Goal: Task Accomplishment & Management: Manage account settings

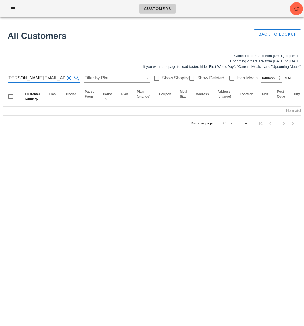
click at [27, 77] on input "jessica@drjessicaeastman.com" at bounding box center [36, 78] width 57 height 9
paste input "cindygordon8@hotmail"
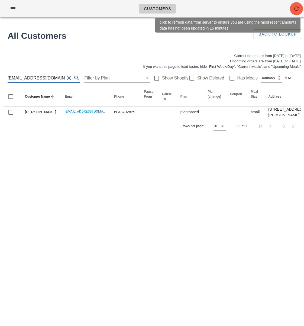
type input "cindygordon8@hotmail.com"
click at [294, 11] on icon "button" at bounding box center [296, 8] width 7 height 7
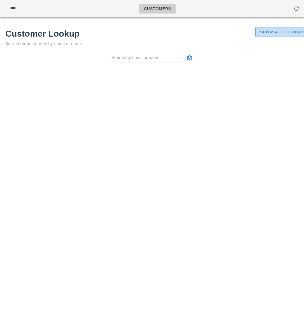
click at [272, 33] on span "Show All Customers" at bounding box center [285, 32] width 51 height 4
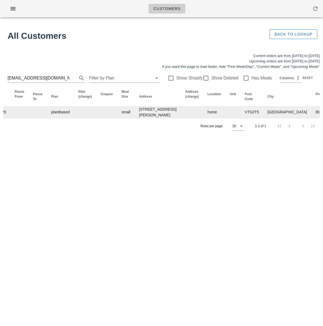
scroll to position [0, 364]
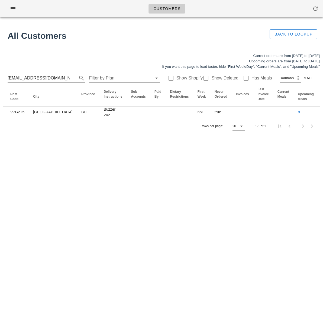
drag, startPoint x: 305, startPoint y: 128, endPoint x: 228, endPoint y: 132, distance: 77.4
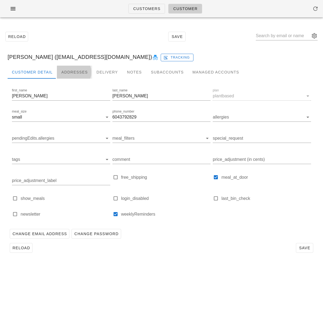
click at [70, 71] on div "Addresses" at bounding box center [74, 72] width 35 height 13
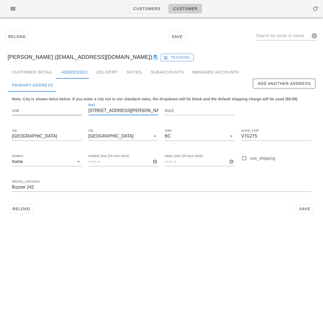
drag, startPoint x: 95, startPoint y: 111, endPoint x: 76, endPoint y: 110, distance: 18.5
click at [80, 109] on div "unit line1 315 - 530 Raven Woods Drive line2 city North Vancouver city North Va…" at bounding box center [162, 150] width 306 height 102
click at [36, 111] on input "unit" at bounding box center [47, 110] width 70 height 9
paste input "315"
type input "315"
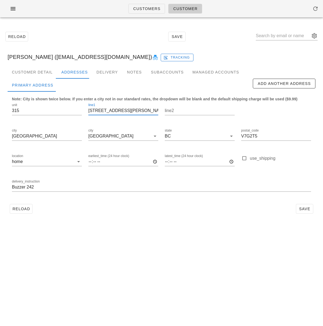
scroll to position [0, 0]
drag, startPoint x: 95, startPoint y: 111, endPoint x: 82, endPoint y: 137, distance: 28.7
click at [82, 111] on div "unit 315 line1 315 - 530 Raven Woods Drive line2 city North Vancouver city Nort…" at bounding box center [162, 150] width 306 height 102
click at [12, 188] on input "Buzzer 242" at bounding box center [161, 187] width 299 height 9
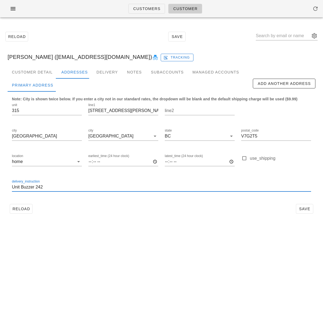
paste input "315"
type input "Unit 315. Buzzer 242"
drag, startPoint x: 99, startPoint y: 111, endPoint x: 83, endPoint y: 110, distance: 16.0
click at [83, 110] on div "unit 315 line1 315 - 530 Raven Woods Drive line2 city North Vancouver city Nort…" at bounding box center [162, 150] width 306 height 102
type input "530 Raven Woods Drive"
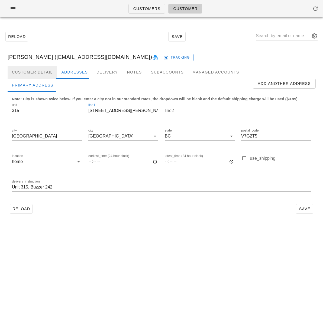
click at [40, 72] on div "Customer Detail" at bounding box center [32, 72] width 49 height 13
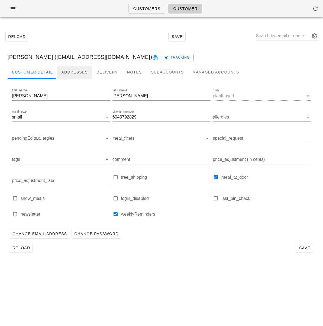
click at [72, 72] on div "Addresses" at bounding box center [74, 72] width 35 height 13
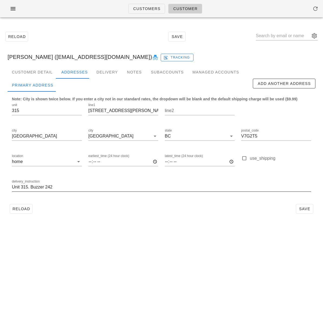
click at [75, 189] on input "Unit 315. Buzzer 242" at bounding box center [161, 187] width 299 height 9
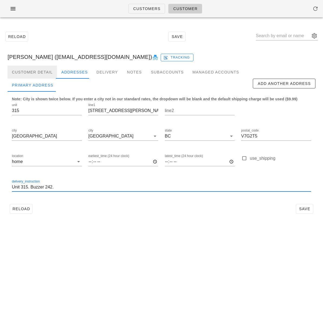
click at [36, 70] on div "Customer Detail" at bounding box center [32, 72] width 49 height 13
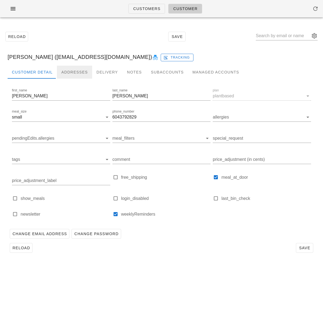
click at [79, 71] on div "Addresses" at bounding box center [74, 72] width 35 height 13
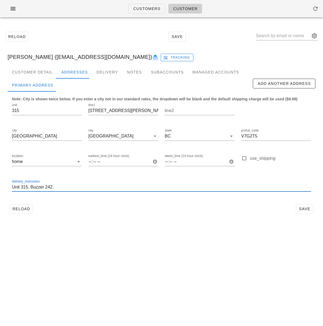
click at [64, 186] on input "Unit 315. Buzzer 242." at bounding box center [161, 187] width 299 height 9
type input "Unit 315. Buzzer 242. Can leave meals at unit door"
click at [304, 211] on span "Save" at bounding box center [305, 209] width 12 height 4
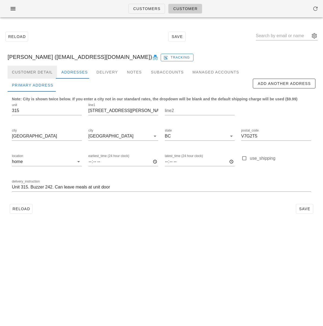
click at [39, 71] on div "Customer Detail" at bounding box center [32, 72] width 49 height 13
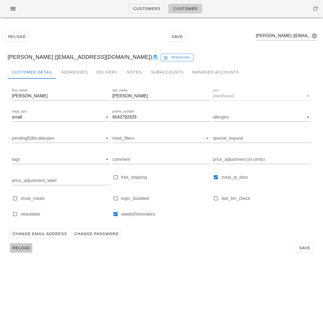
click at [25, 249] on span "Reload" at bounding box center [21, 248] width 18 height 4
click at [71, 70] on div "Addresses" at bounding box center [74, 72] width 35 height 13
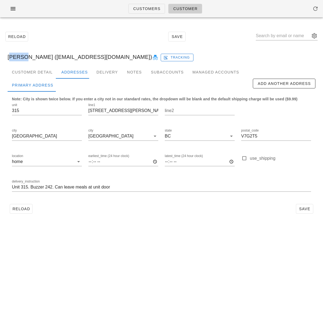
drag, startPoint x: 21, startPoint y: 57, endPoint x: 8, endPoint y: 57, distance: 13.3
click at [8, 57] on div "Cindy Gordon (cindygordon8@hotmail.com) Tracking" at bounding box center [161, 56] width 317 height 17
copy div "Cindy"
click at [155, 217] on div "Customer Detail Addresses Delivery Notes Subaccounts Managed Accounts first_nam…" at bounding box center [161, 143] width 317 height 155
click at [190, 257] on div "Customers Customer Reload Save Cindy Gordon (cindygordon8@hotmail.com) Tracking…" at bounding box center [161, 163] width 323 height 326
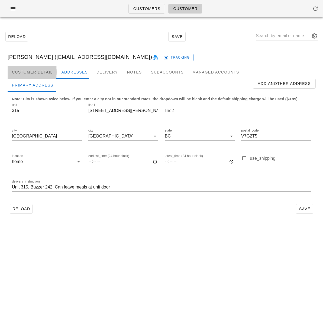
click at [36, 70] on div "Customer Detail" at bounding box center [32, 72] width 49 height 13
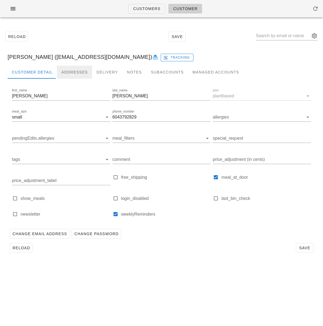
click at [68, 72] on div "Addresses" at bounding box center [74, 72] width 35 height 13
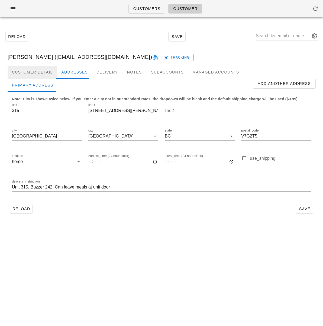
click at [38, 71] on div "Customer Detail" at bounding box center [32, 72] width 49 height 13
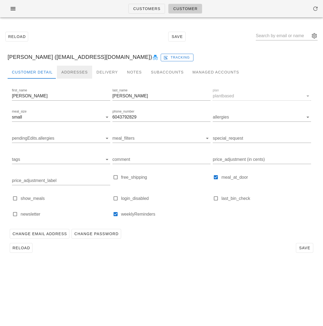
click at [72, 71] on div "Addresses" at bounding box center [74, 72] width 35 height 13
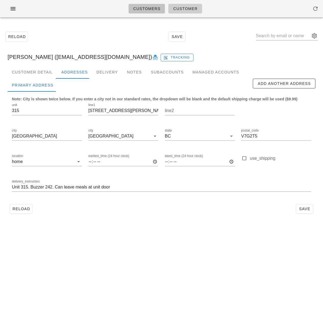
click at [148, 12] on link "Customers" at bounding box center [147, 9] width 37 height 10
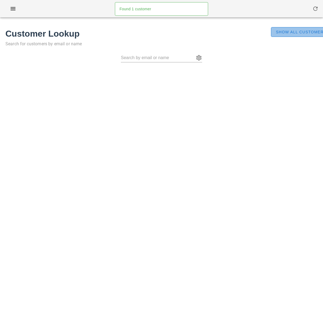
click at [274, 33] on button "Show All Customers" at bounding box center [301, 32] width 60 height 10
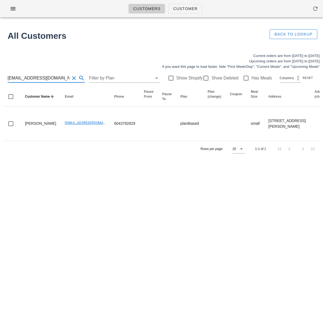
scroll to position [0, 0]
drag, startPoint x: 63, startPoint y: 79, endPoint x: -16, endPoint y: 76, distance: 78.4
click at [0, 76] on html "Customers Customer Found 1 customer All Customers Back to Lookup Current orders…" at bounding box center [161, 163] width 323 height 326
paste input "msuen5n"
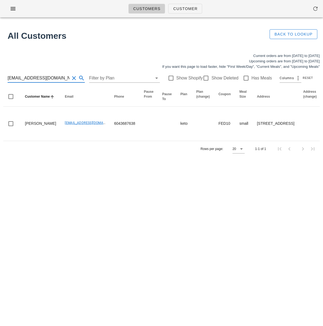
drag, startPoint x: 27, startPoint y: 78, endPoint x: 76, endPoint y: 79, distance: 49.6
click at [76, 79] on div "[EMAIL_ADDRESS][DOMAIN_NAME]" at bounding box center [46, 78] width 77 height 9
drag, startPoint x: 58, startPoint y: 77, endPoint x: 29, endPoint y: 78, distance: 29.3
click at [29, 78] on input "[EMAIL_ADDRESS][DOMAIN_NAME]" at bounding box center [39, 78] width 62 height 9
type input "msuen5n"
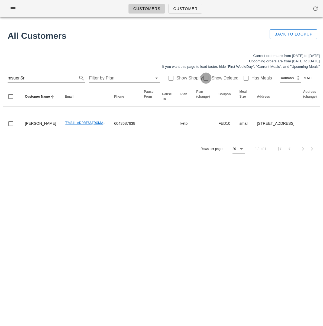
click at [203, 80] on div at bounding box center [205, 77] width 9 height 9
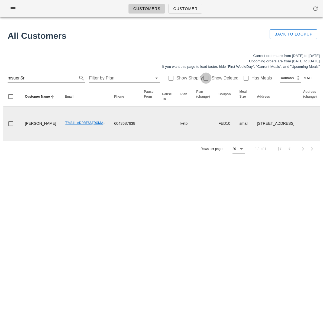
checkbox input "true"
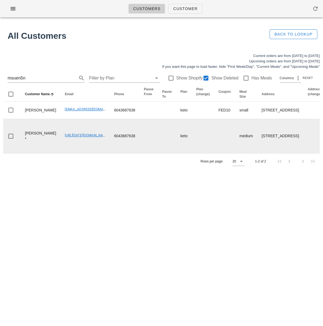
drag, startPoint x: 125, startPoint y: 234, endPoint x: 78, endPoint y: 164, distance: 83.6
click at [125, 232] on div "Customers Customer Found 1 customer All Customers Back to Lookup Current orders…" at bounding box center [161, 163] width 323 height 326
click at [86, 153] on td "00_DELETED_2023-12-10_msuen5n___hotmail.com" at bounding box center [84, 136] width 49 height 34
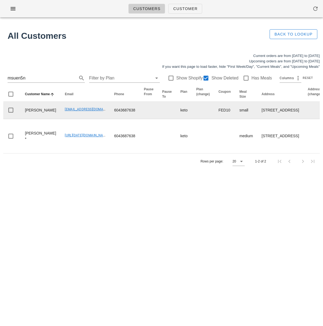
scroll to position [0, 350]
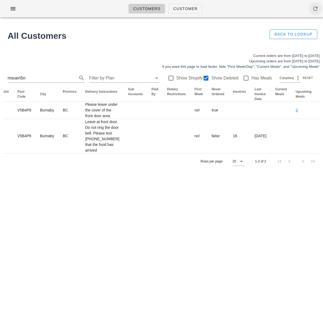
drag, startPoint x: 302, startPoint y: 124, endPoint x: 313, endPoint y: 2, distance: 121.7
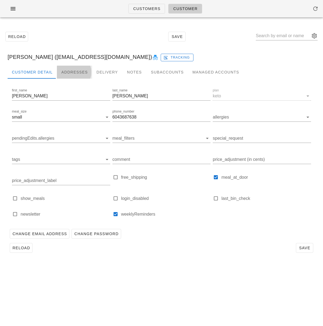
click at [68, 71] on div "Addresses" at bounding box center [74, 72] width 35 height 13
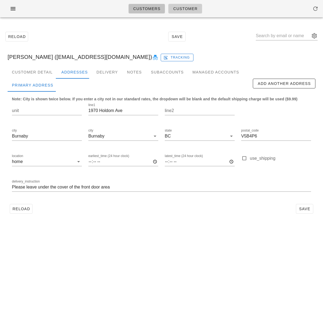
click at [138, 7] on span "Customers" at bounding box center [147, 9] width 28 height 4
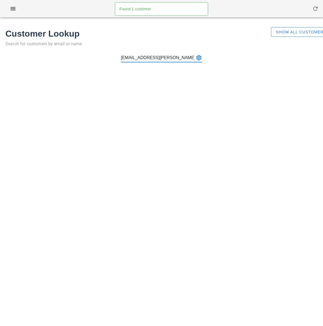
type input "erinelizabeth.eichhorn@gmail.com"
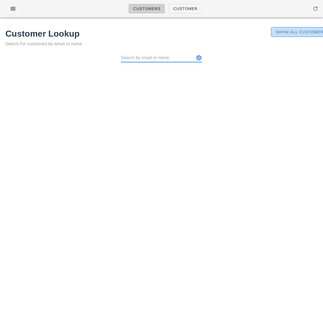
click at [287, 34] on span "Show All Customers" at bounding box center [301, 32] width 51 height 4
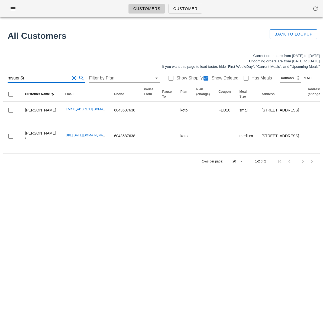
drag, startPoint x: 43, startPoint y: 80, endPoint x: -44, endPoint y: 76, distance: 87.1
click at [0, 76] on html "Customers Customer Found 1 customer All Customers Back to Lookup Current orders…" at bounding box center [161, 163] width 323 height 326
paste input "erinelizabeth.eichhorn@gmail.com"
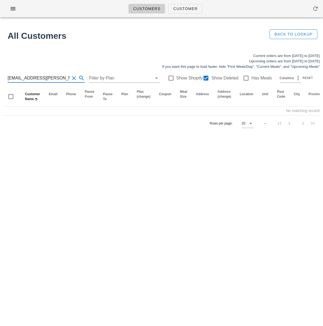
type input "erinelizabeth.eichhorn@gmail.com"
click at [201, 79] on div at bounding box center [205, 77] width 9 height 9
checkbox input "false"
drag, startPoint x: 50, startPoint y: 78, endPoint x: 102, endPoint y: 81, distance: 52.7
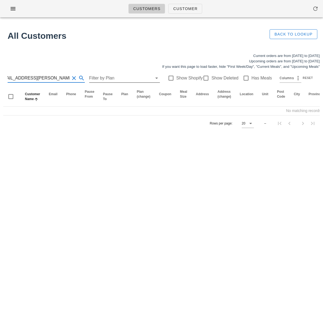
click at [102, 81] on div "erinelizabeth.eichhorn@gmail.com Filter by Plan Show Shopify Show Deleted Has M…" at bounding box center [161, 77] width 317 height 17
type input "erinelizabeth.eichhorn"
click at [202, 79] on div at bounding box center [205, 77] width 9 height 9
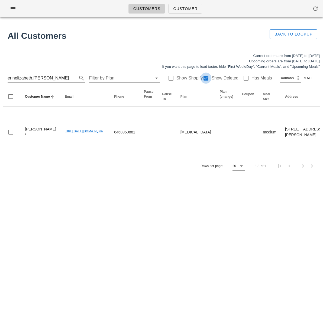
checkbox input "true"
drag, startPoint x: 137, startPoint y: 185, endPoint x: 217, endPoint y: 146, distance: 89.6
click at [139, 185] on div "Customers Customer Found 1 customer All Customers Back to Lookup Current orders…" at bounding box center [161, 163] width 323 height 326
drag, startPoint x: 59, startPoint y: 78, endPoint x: -20, endPoint y: 74, distance: 78.5
click at [0, 74] on html "Customers Customer Found 1 customer All Customers Back to Lookup Current orders…" at bounding box center [161, 163] width 323 height 326
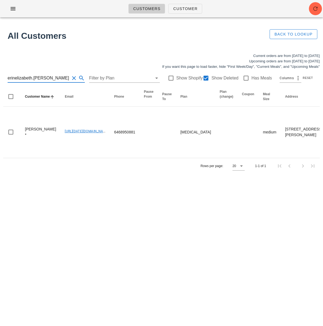
paste input "[EMAIL_ADDRESS][DOMAIN_NAME]"
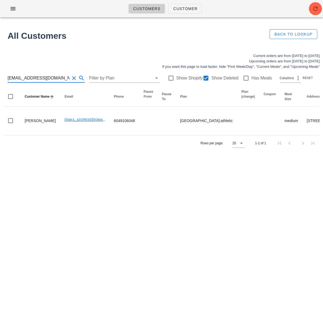
drag, startPoint x: 63, startPoint y: 79, endPoint x: -2, endPoint y: 71, distance: 65.6
click at [0, 71] on html "Customers Customer Found 1 customer All Customers Back to Lookup Current orders…" at bounding box center [161, 163] width 323 height 326
paste input "martens.rosanna"
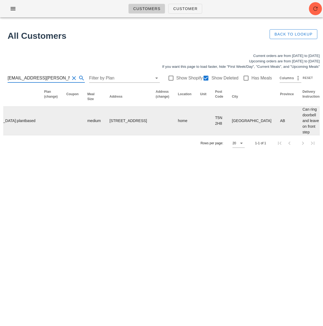
scroll to position [0, 378]
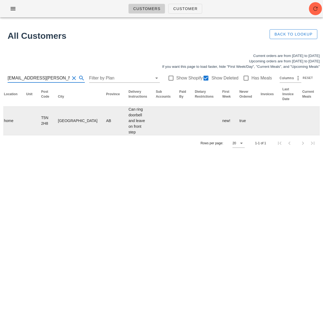
type input "[EMAIL_ADDRESS][PERSON_NAME][DOMAIN_NAME]"
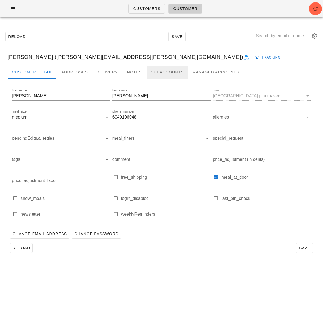
click at [159, 72] on div "Subaccounts" at bounding box center [167, 72] width 41 height 13
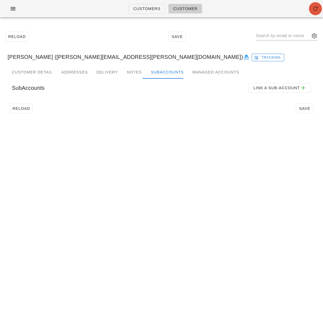
click at [304, 9] on icon "button" at bounding box center [315, 8] width 7 height 7
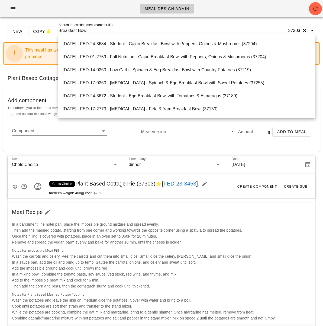
scroll to position [3814, 0]
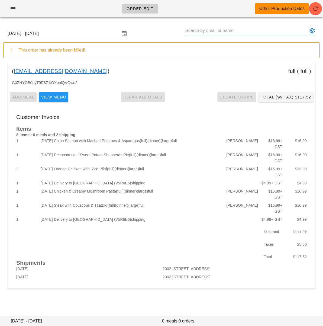
click at [206, 30] on input "text" at bounding box center [246, 30] width 123 height 9
paste input "cindygordon8@hotmail.com"
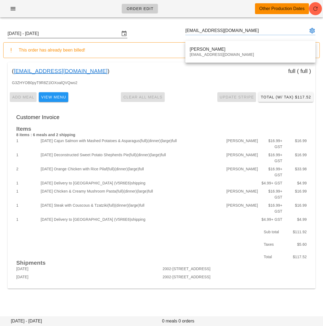
click at [91, 34] on input "Sunday October 5 - Saturday October 11" at bounding box center [64, 33] width 112 height 9
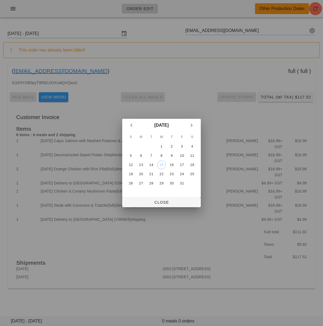
type input "[PERSON_NAME] ([EMAIL_ADDRESS][DOMAIN_NAME])"
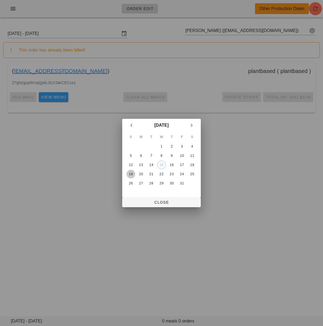
drag, startPoint x: 130, startPoint y: 173, endPoint x: 151, endPoint y: 193, distance: 28.4
click at [130, 173] on div "19" at bounding box center [131, 174] width 9 height 4
click at [161, 204] on span "Close" at bounding box center [162, 202] width 70 height 4
type input "[DATE] - [DATE]"
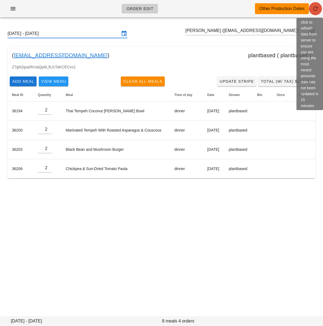
click at [314, 10] on icon "button" at bounding box center [315, 8] width 7 height 7
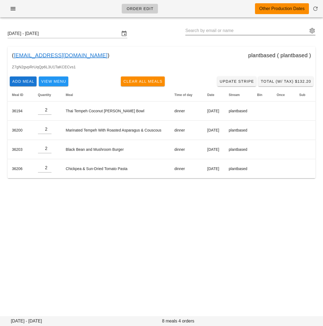
click at [203, 31] on input "text" at bounding box center [246, 30] width 123 height 9
paste input "[EMAIL_ADDRESS][DOMAIN_NAME]"
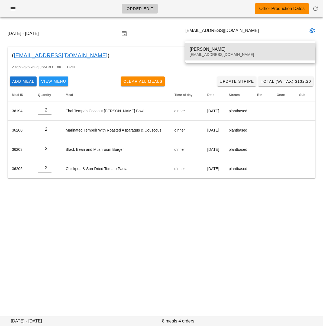
click at [216, 51] on div "[PERSON_NAME]" at bounding box center [250, 49] width 121 height 5
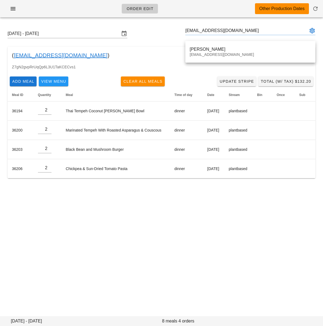
type input "[PERSON_NAME] ([EMAIL_ADDRESS][DOMAIN_NAME])"
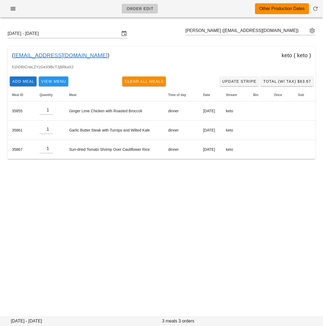
click at [55, 196] on div "Order Edit Other Production Dates [DATE] - [DATE] [PERSON_NAME] ([EMAIL_ADDRESS…" at bounding box center [161, 163] width 323 height 326
click at [52, 189] on div "Order Edit Other Production Dates [DATE] - [DATE] [PERSON_NAME] ([EMAIL_ADDRESS…" at bounding box center [161, 163] width 323 height 326
click at [215, 29] on input "text" at bounding box center [246, 30] width 123 height 9
paste input "[EMAIL_ADDRESS][PERSON_NAME][DOMAIN_NAME]"
click at [215, 31] on input "erinelizabeth.eichhorn@gmail.com" at bounding box center [246, 30] width 123 height 9
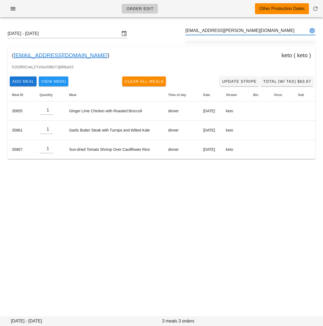
type input "erinelizabeth.eichhorn@gmail.com"
click at [158, 34] on div "Sunday October 19 - Saturday October 25 erinelizabeth.eichhorn@gmail.com" at bounding box center [161, 33] width 317 height 17
click at [231, 30] on input "text" at bounding box center [246, 30] width 123 height 9
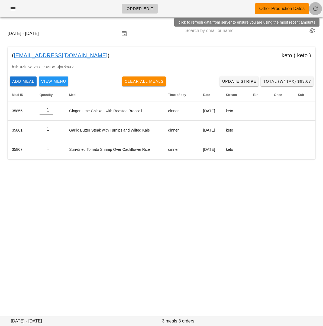
click at [316, 8] on icon "button" at bounding box center [315, 8] width 7 height 7
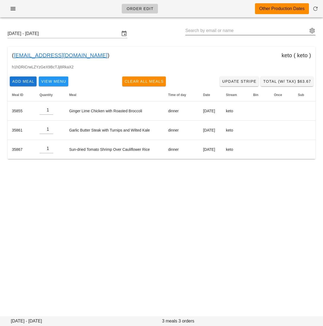
click at [208, 31] on input "text" at bounding box center [246, 30] width 123 height 9
paste input "[EMAIL_ADDRESS][PERSON_NAME][DOMAIN_NAME]"
type input "[EMAIL_ADDRESS][PERSON_NAME][DOMAIN_NAME]"
click at [260, 30] on input "text" at bounding box center [246, 30] width 123 height 9
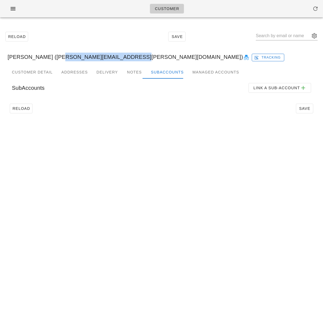
drag, startPoint x: 57, startPoint y: 57, endPoint x: 124, endPoint y: 58, distance: 67.5
click at [124, 58] on div "Rosanna Martens (martens.rosanna@gmail.com) Tracking" at bounding box center [161, 56] width 317 height 17
copy div "[EMAIL_ADDRESS][PERSON_NAME][DOMAIN_NAME]"
click at [10, 12] on button "button" at bounding box center [12, 9] width 17 height 10
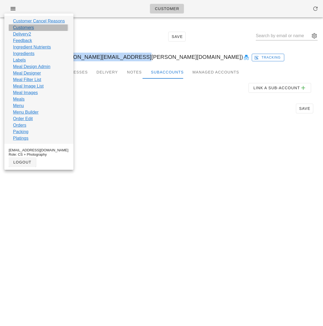
click at [17, 28] on link "Customers" at bounding box center [23, 27] width 21 height 7
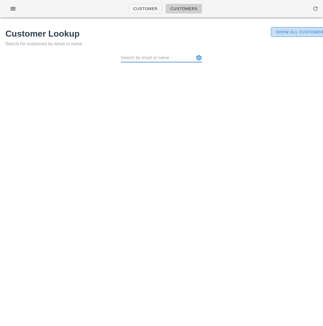
click at [296, 31] on span "Show All Customers" at bounding box center [301, 32] width 51 height 4
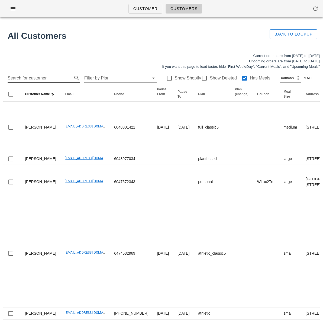
click at [47, 80] on input "Search for customer" at bounding box center [40, 78] width 64 height 9
paste input "[EMAIL_ADDRESS][DOMAIN_NAME]"
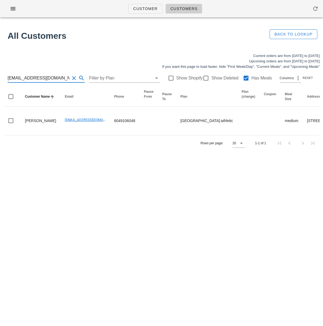
drag, startPoint x: 34, startPoint y: 77, endPoint x: 73, endPoint y: 77, distance: 38.5
click at [72, 77] on div "[EMAIL_ADDRESS][DOMAIN_NAME]" at bounding box center [46, 78] width 77 height 9
type input "Brycemartens"
drag, startPoint x: 203, startPoint y: 79, endPoint x: 232, endPoint y: 79, distance: 28.5
click at [204, 79] on div at bounding box center [205, 77] width 9 height 9
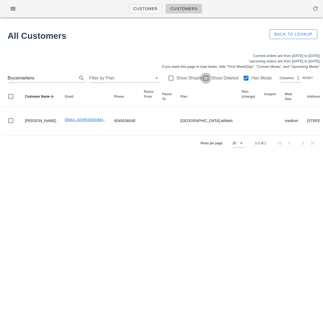
checkbox input "true"
click at [242, 78] on div at bounding box center [246, 77] width 9 height 9
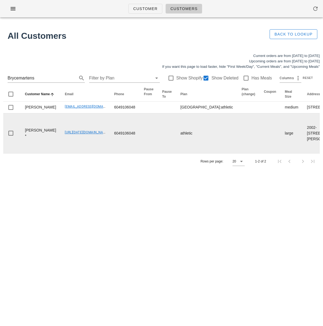
drag, startPoint x: 128, startPoint y: 249, endPoint x: 64, endPoint y: 176, distance: 96.9
click at [127, 248] on div "Customer Customers All Customers Back to Lookup Current orders are from Sunday …" at bounding box center [161, 163] width 323 height 326
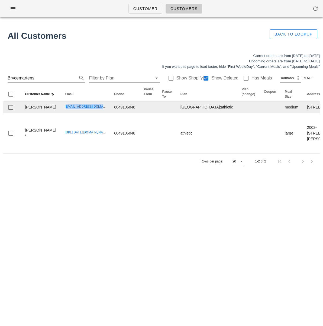
drag, startPoint x: 46, startPoint y: 120, endPoint x: 87, endPoint y: 121, distance: 40.7
click at [87, 113] on td "[EMAIL_ADDRESS][DOMAIN_NAME]" at bounding box center [84, 108] width 49 height 12
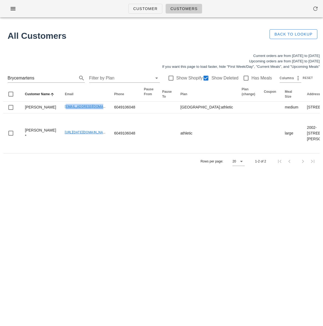
copy link "Brycemartens08@gmail."
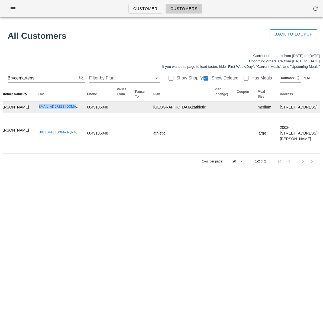
scroll to position [0, 28]
drag, startPoint x: 235, startPoint y: 109, endPoint x: 252, endPoint y: 130, distance: 27.0
click at [275, 113] on td "10107 138th St NW, Edmonton, T5N2H8" at bounding box center [298, 108] width 46 height 12
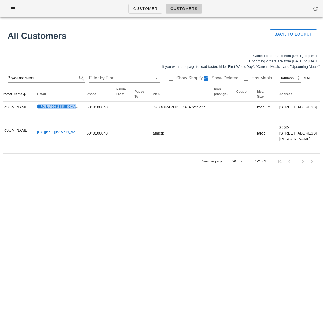
copy td "10107 138th St NW, Edmonton, T5N2H8"
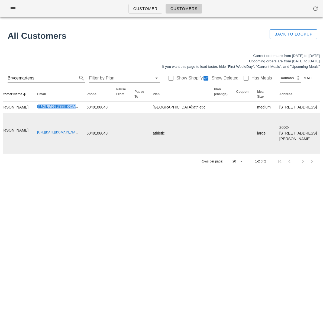
scroll to position [0, 0]
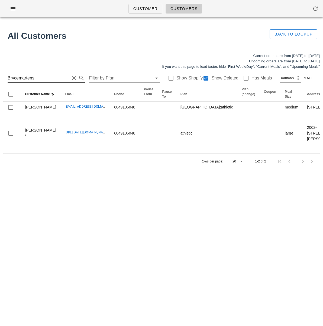
click at [43, 77] on input "Brycemartens" at bounding box center [39, 78] width 62 height 9
drag, startPoint x: 27, startPoint y: 77, endPoint x: -12, endPoint y: 76, distance: 38.8
click at [0, 76] on html "Customer Customers All Customers Back to Lookup Current orders are from Sunday …" at bounding box center [161, 163] width 323 height 326
paste input "[EMAIL_ADDRESS][PERSON_NAME][DOMAIN_NAME]"
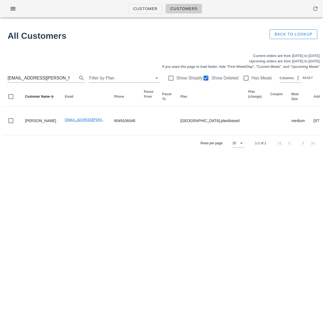
drag, startPoint x: 148, startPoint y: 163, endPoint x: 151, endPoint y: 155, distance: 9.3
click at [148, 163] on div "Customer Customers All Customers Back to Lookup Current orders are from Sunday …" at bounding box center [161, 163] width 323 height 326
drag, startPoint x: 3, startPoint y: 78, endPoint x: -7, endPoint y: 78, distance: 10.1
click at [0, 78] on html "Customer Customers All Customers Back to Lookup Current orders are from Sunday …" at bounding box center [161, 163] width 323 height 326
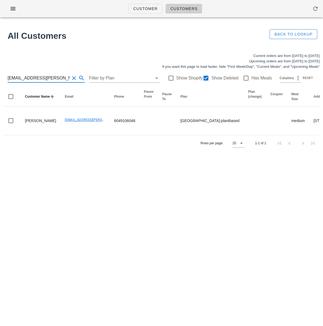
scroll to position [0, 0]
paste input "Brycemartens08"
drag, startPoint x: 64, startPoint y: 77, endPoint x: 6, endPoint y: 74, distance: 57.8
click at [9, 74] on input "[EMAIL_ADDRESS][DOMAIN_NAME]" at bounding box center [39, 78] width 62 height 9
paste input "martens.rosanna"
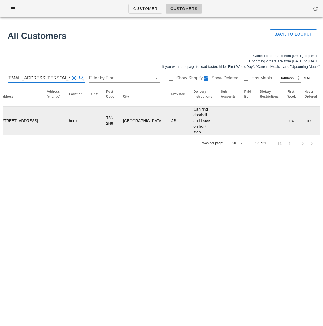
scroll to position [0, 378]
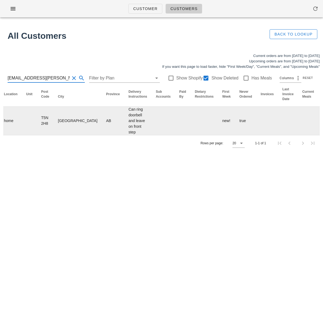
type input "[EMAIL_ADDRESS][PERSON_NAME][DOMAIN_NAME]"
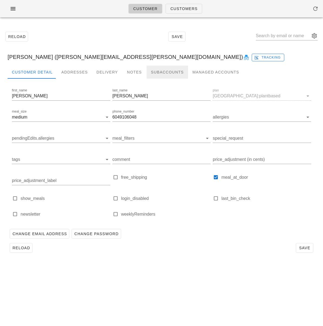
click at [156, 71] on div "Subaccounts" at bounding box center [167, 72] width 41 height 13
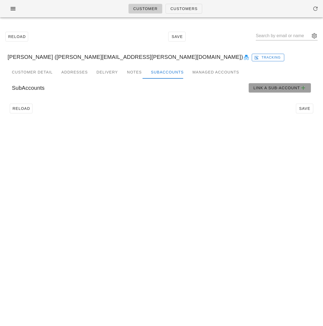
drag, startPoint x: 256, startPoint y: 87, endPoint x: 250, endPoint y: 87, distance: 5.8
click at [256, 87] on span "Link a sub-account" at bounding box center [279, 88] width 53 height 7
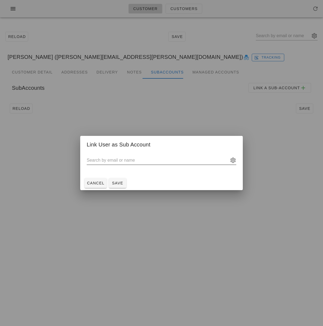
click at [103, 156] on input "text" at bounding box center [158, 160] width 142 height 9
paste input "[EMAIL_ADDRESS][DOMAIN_NAME]"
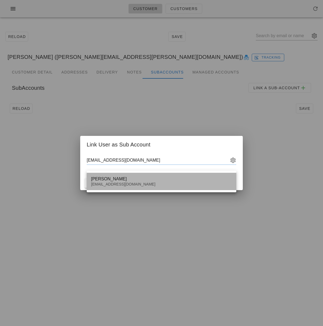
drag, startPoint x: 108, startPoint y: 180, endPoint x: 82, endPoint y: 168, distance: 29.2
click at [109, 179] on div "Bryce Martens" at bounding box center [161, 178] width 141 height 5
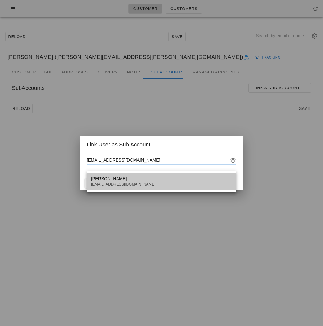
type input "[PERSON_NAME] ([EMAIL_ADDRESS][DOMAIN_NAME])"
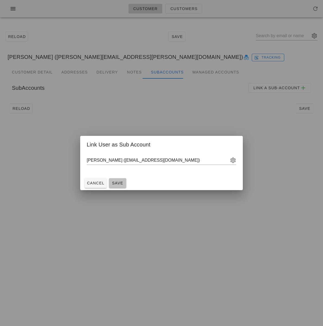
click at [117, 183] on span "Save" at bounding box center [117, 183] width 13 height 4
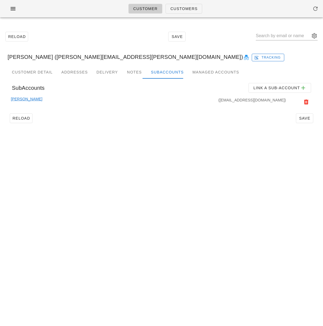
drag, startPoint x: 145, startPoint y: 144, endPoint x: 105, endPoint y: 104, distance: 56.6
click at [145, 144] on div "Customer Customers Reload Save Rosanna Martens (martens.rosanna@gmail.com) Trac…" at bounding box center [161, 163] width 323 height 326
click at [36, 71] on div "Customer Detail" at bounding box center [32, 72] width 49 height 13
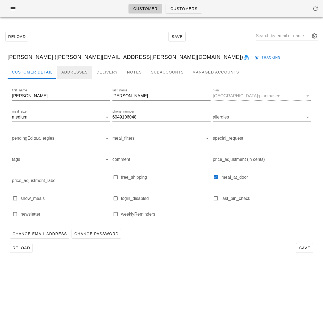
click at [71, 70] on div "Addresses" at bounding box center [74, 72] width 35 height 13
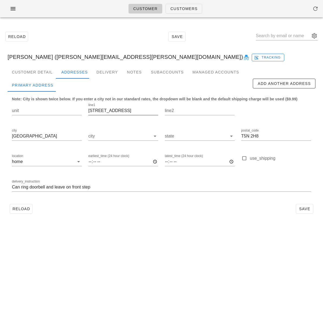
click at [106, 112] on input "10107 138th Street NW" at bounding box center [123, 110] width 70 height 9
click at [161, 72] on div "Subaccounts" at bounding box center [167, 72] width 41 height 13
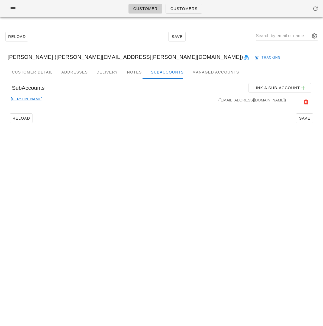
click at [27, 98] on link "Bryce Martens" at bounding box center [26, 102] width 31 height 12
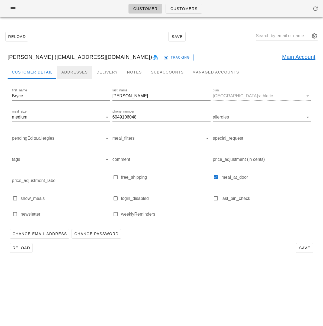
click at [66, 72] on div "Addresses" at bounding box center [74, 72] width 35 height 13
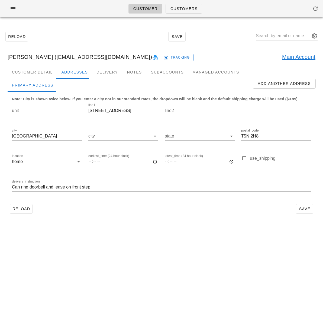
click at [103, 111] on input "10107 138th St NW" at bounding box center [123, 110] width 70 height 9
paste input "reet"
type input "10107 138th Street NW"
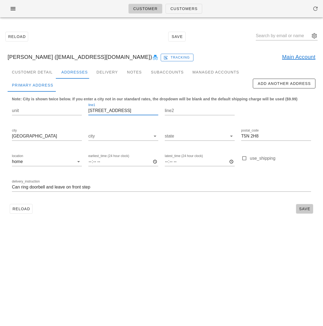
click at [306, 210] on span "Save" at bounding box center [305, 209] width 12 height 4
click at [131, 110] on input "10107 138th Street NW" at bounding box center [123, 110] width 70 height 9
click at [24, 210] on span "Reload" at bounding box center [21, 209] width 18 height 4
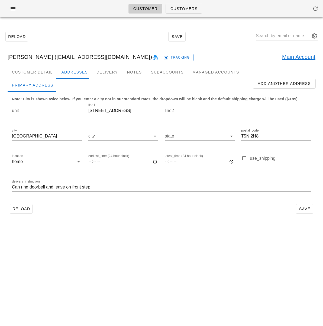
click at [105, 109] on input "10107 138th St NW" at bounding box center [123, 110] width 70 height 9
paste input "reet"
type input "10107 138th Street NW"
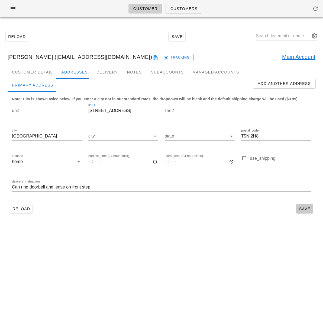
click at [301, 207] on span "Save" at bounding box center [305, 209] width 12 height 4
drag, startPoint x: 104, startPoint y: 244, endPoint x: 25, endPoint y: 209, distance: 86.3
click at [93, 238] on div "Customer Customers Reload Save Bryce Martens (Brycemartens08@gmail.com) Bryce M…" at bounding box center [161, 163] width 323 height 326
click at [24, 209] on span "Reload" at bounding box center [21, 209] width 18 height 4
click at [129, 72] on div "Notes" at bounding box center [134, 72] width 24 height 13
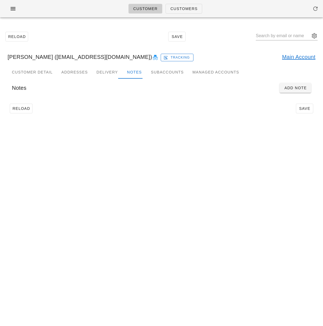
click at [295, 56] on link "Main Account" at bounding box center [298, 57] width 33 height 9
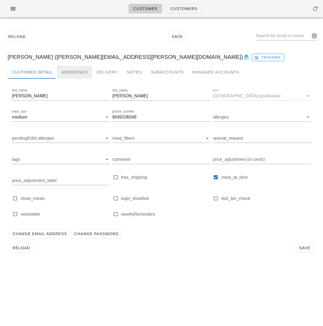
click at [70, 73] on div "Addresses" at bounding box center [74, 72] width 35 height 13
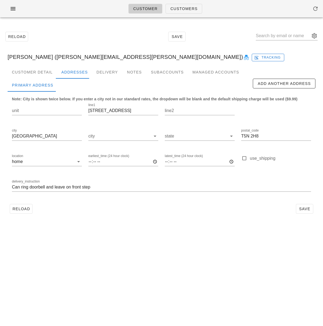
drag, startPoint x: 168, startPoint y: 225, endPoint x: 156, endPoint y: 217, distance: 13.8
click at [168, 225] on div "Customer Customers Reload Save Rosanna Martens (martens.rosanna@gmail.com) Trac…" at bounding box center [161, 163] width 323 height 326
click at [69, 53] on div "Rosanna Martens (martens.rosanna@gmail.com) Tracking" at bounding box center [161, 56] width 317 height 17
drag, startPoint x: 55, startPoint y: 58, endPoint x: 126, endPoint y: 58, distance: 71.6
click at [126, 58] on div "Rosanna Martens (martens.rosanna@gmail.com) Tracking" at bounding box center [161, 56] width 317 height 17
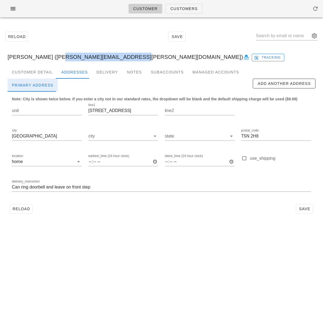
copy div "[EMAIL_ADDRESS][PERSON_NAME][DOMAIN_NAME]"
click at [100, 75] on div "Delivery" at bounding box center [107, 72] width 30 height 13
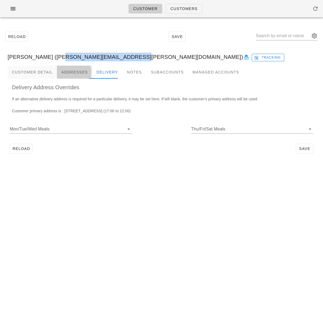
drag, startPoint x: 69, startPoint y: 71, endPoint x: 38, endPoint y: 72, distance: 31.2
click at [68, 71] on div "Addresses" at bounding box center [74, 72] width 35 height 13
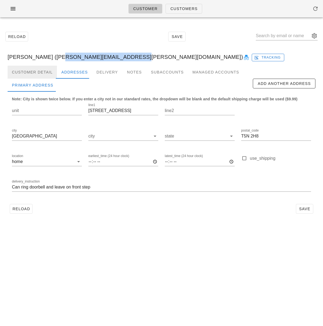
click at [37, 72] on div "Customer Detail" at bounding box center [32, 72] width 49 height 13
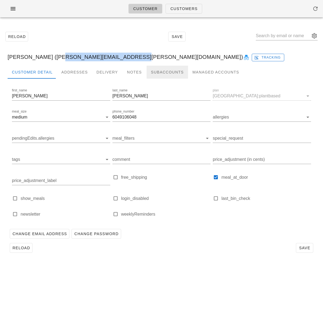
click at [164, 73] on div "Subaccounts" at bounding box center [167, 72] width 41 height 13
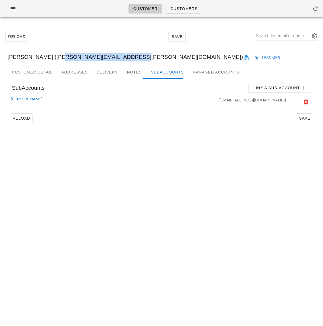
click at [35, 99] on link "Bryce Martens" at bounding box center [26, 102] width 31 height 12
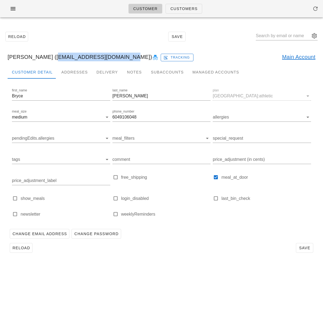
drag, startPoint x: 47, startPoint y: 59, endPoint x: 117, endPoint y: 59, distance: 69.4
click at [117, 59] on div "Bryce Martens (Brycemartens08@gmail.com) Tracking Main Account" at bounding box center [161, 56] width 317 height 17
copy div "[EMAIL_ADDRESS][DOMAIN_NAME]"
click at [50, 57] on div "Bryce Martens (Brycemartens08@gmail.com) Tracking Main Account" at bounding box center [161, 56] width 317 height 17
drag, startPoint x: 48, startPoint y: 57, endPoint x: 118, endPoint y: 56, distance: 70.0
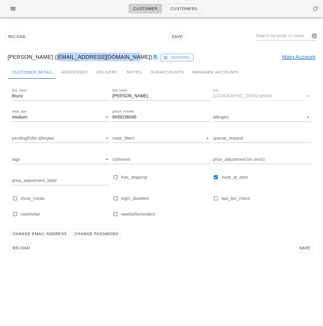
click at [118, 56] on div "Bryce Martens (Brycemartens08@gmail.com) Tracking Main Account" at bounding box center [161, 56] width 317 height 17
copy div "[EMAIL_ADDRESS][DOMAIN_NAME]"
click at [39, 72] on div "Customer Detail" at bounding box center [32, 72] width 49 height 13
click at [66, 71] on div "Addresses" at bounding box center [74, 72] width 35 height 13
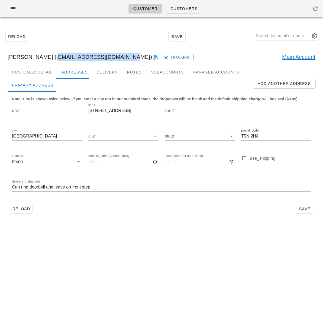
click at [286, 59] on link "Main Account" at bounding box center [298, 57] width 33 height 9
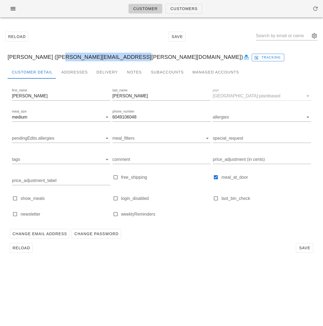
drag, startPoint x: 54, startPoint y: 57, endPoint x: 125, endPoint y: 55, distance: 71.1
click at [125, 55] on div "Rosanna Martens (martens.rosanna@gmail.com) Tracking" at bounding box center [161, 56] width 317 height 17
copy div "[EMAIL_ADDRESS][PERSON_NAME][DOMAIN_NAME]"
click at [155, 71] on div "Subaccounts" at bounding box center [167, 72] width 41 height 13
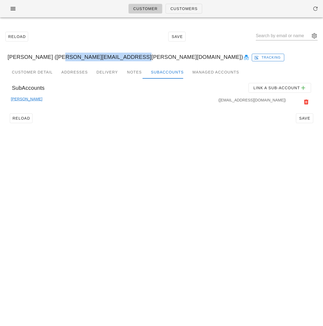
click at [34, 98] on link "Bryce Martens" at bounding box center [26, 102] width 31 height 12
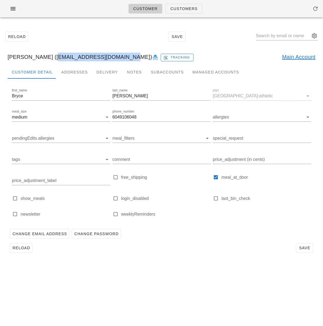
drag, startPoint x: 46, startPoint y: 57, endPoint x: 117, endPoint y: 57, distance: 70.5
click at [116, 57] on div "Bryce Martens (Brycemartens08@gmail.com) Tracking Main Account" at bounding box center [161, 56] width 317 height 17
copy div "[EMAIL_ADDRESS][DOMAIN_NAME]"
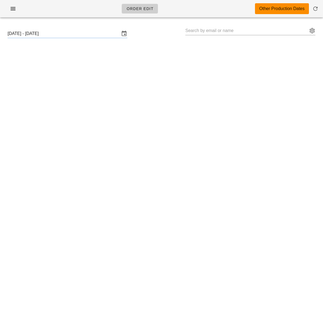
type input "[PERSON_NAME] ([EMAIL_ADDRESS][DOMAIN_NAME])"
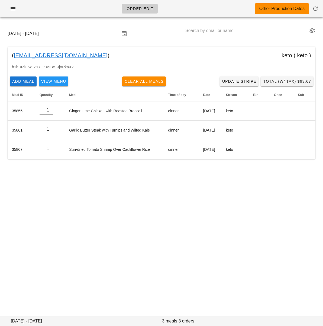
click at [207, 32] on input "text" at bounding box center [246, 30] width 123 height 9
paste input "[EMAIL_ADDRESS][PERSON_NAME][DOMAIN_NAME]"
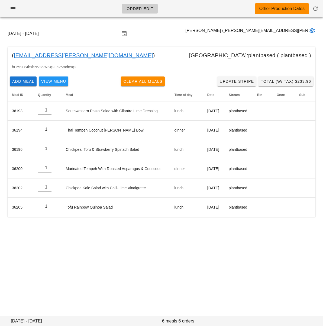
type input "[PERSON_NAME] ([PERSON_NAME][EMAIL_ADDRESS][PERSON_NAME][DOMAIN_NAME])"
click at [238, 32] on input "text" at bounding box center [246, 30] width 123 height 9
paste input "[EMAIL_ADDRESS][DOMAIN_NAME]"
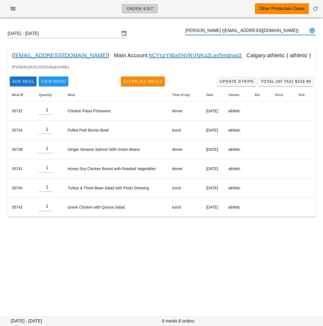
type input "[PERSON_NAME] ([EMAIL_ADDRESS][DOMAIN_NAME])"
